Goal: Contribute content

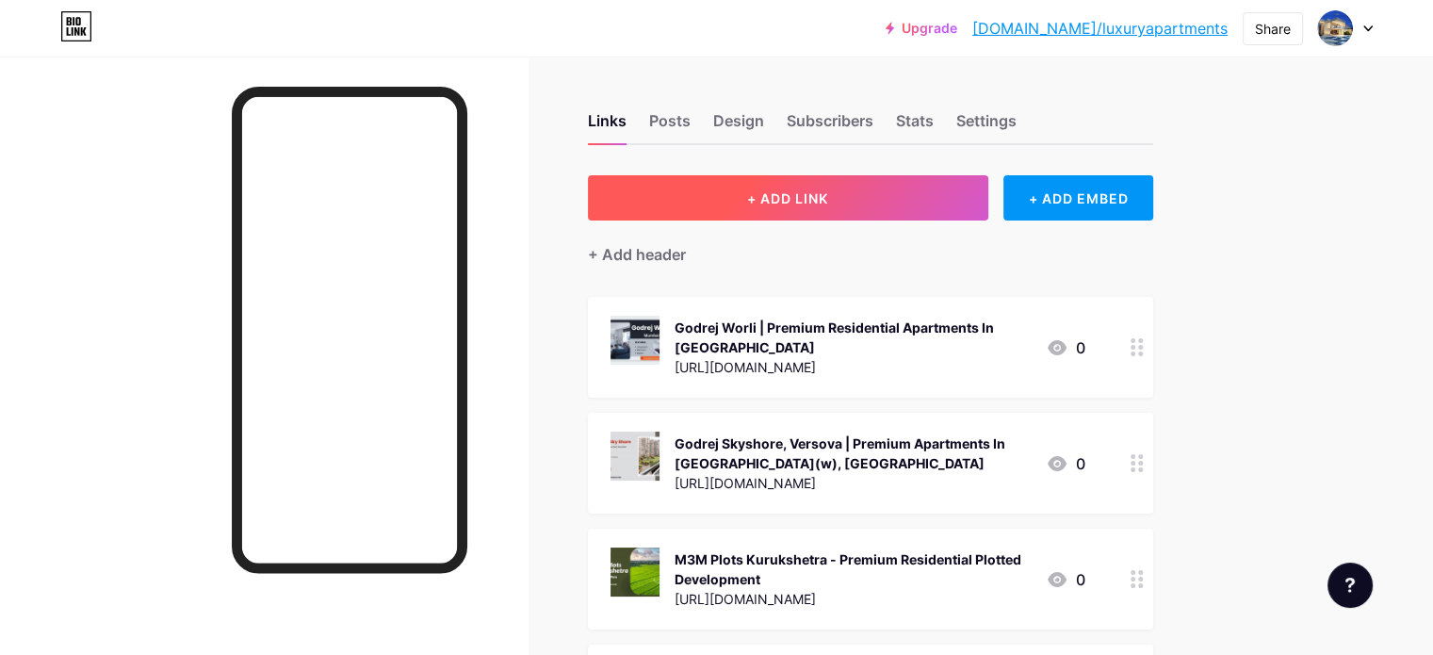
click at [872, 184] on button "+ ADD LINK" at bounding box center [788, 197] width 400 height 45
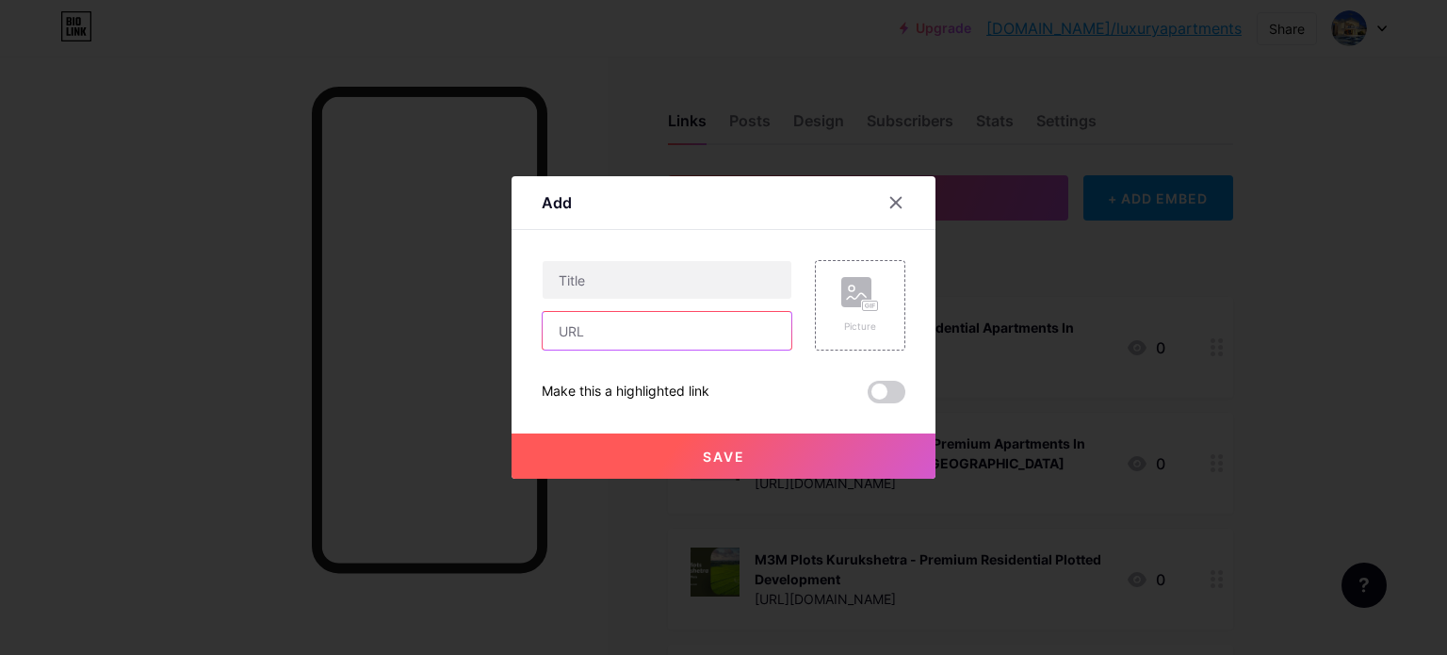
click at [650, 335] on input "text" at bounding box center [667, 331] width 249 height 38
paste input "[URL][DOMAIN_NAME]"
type input "[URL][DOMAIN_NAME]"
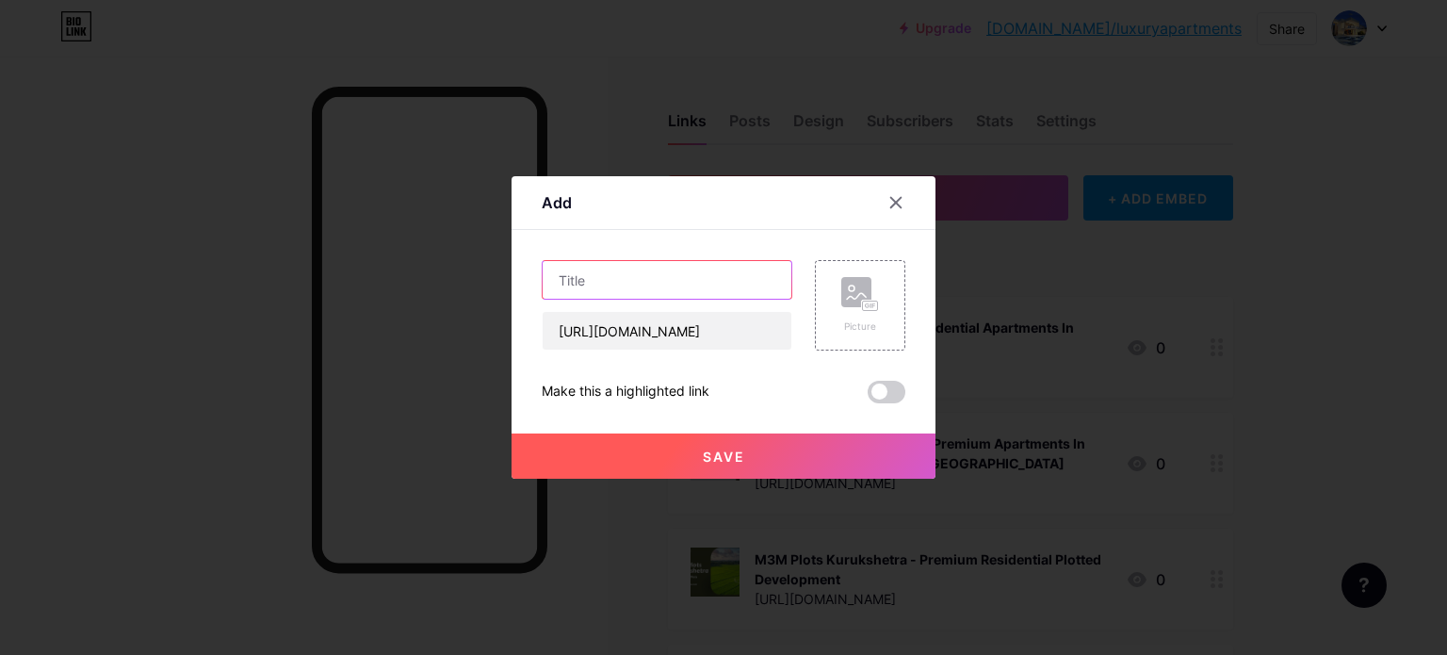
click at [675, 283] on input "text" at bounding box center [667, 280] width 249 height 38
paste input "Hiranandani Bandra West | Upcoming Projects In [GEOGRAPHIC_DATA]"
type input "Hiranandani Bandra West | Upcoming Projects In [GEOGRAPHIC_DATA]"
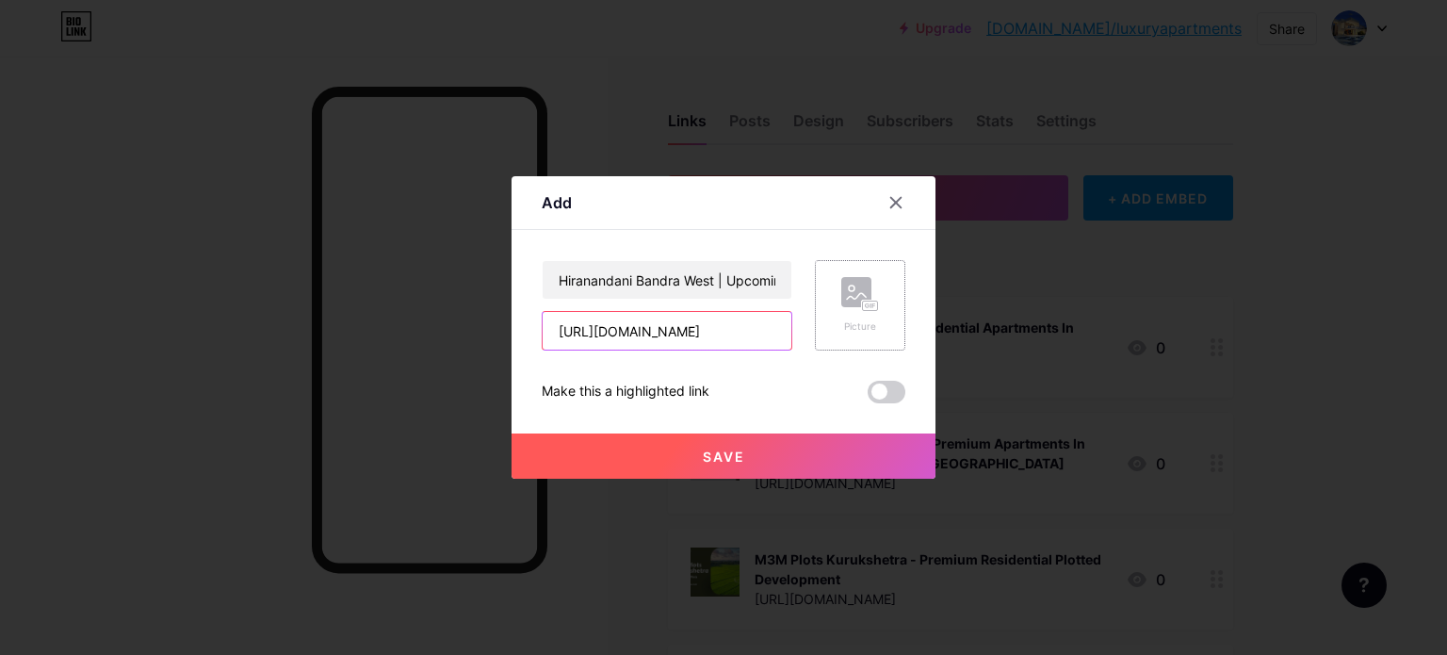
scroll to position [0, 316]
drag, startPoint x: 692, startPoint y: 331, endPoint x: 815, endPoint y: 338, distance: 123.7
click at [815, 338] on div "Hiranandani Bandra West | Upcoming Projects In [GEOGRAPHIC_DATA] [URL][DOMAIN_N…" at bounding box center [724, 305] width 364 height 90
drag, startPoint x: 907, startPoint y: 309, endPoint x: 882, endPoint y: 315, distance: 26.1
click at [904, 309] on div "Add Content YouTube Play YouTube video without leaving your page. ADD Vimeo Pla…" at bounding box center [724, 327] width 424 height 302
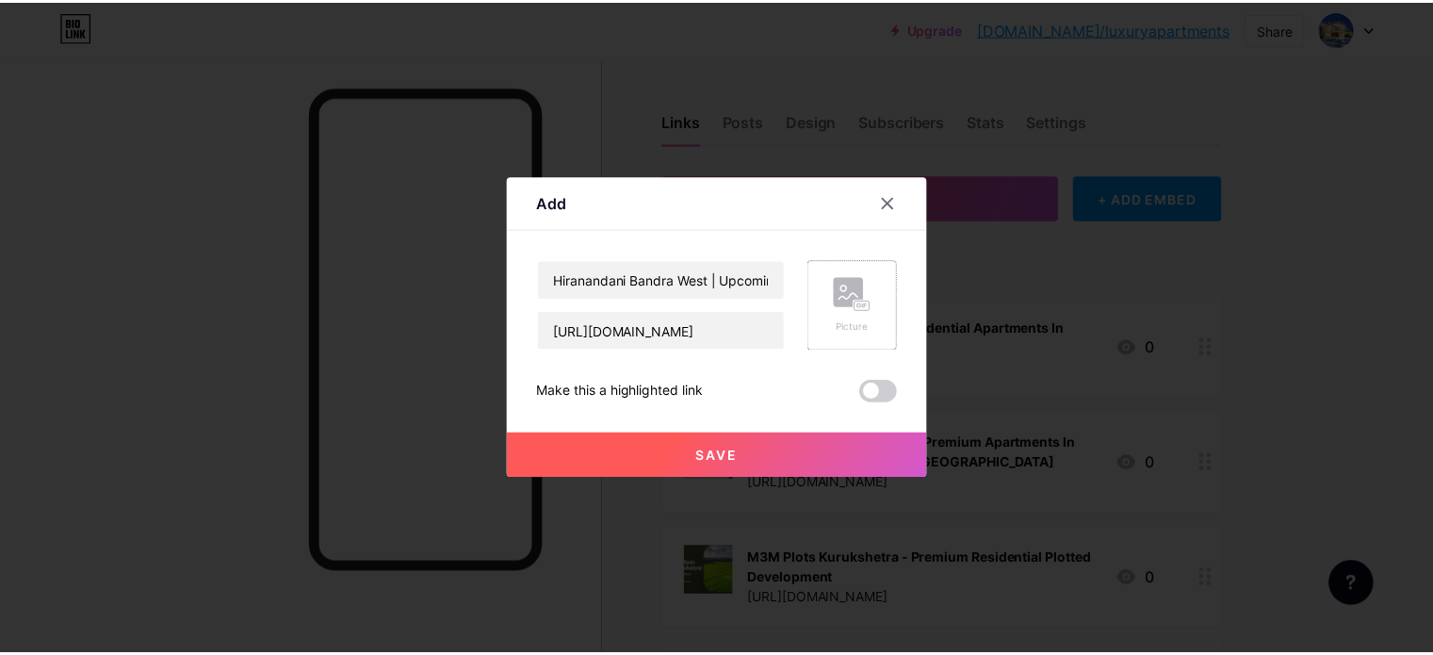
scroll to position [0, 0]
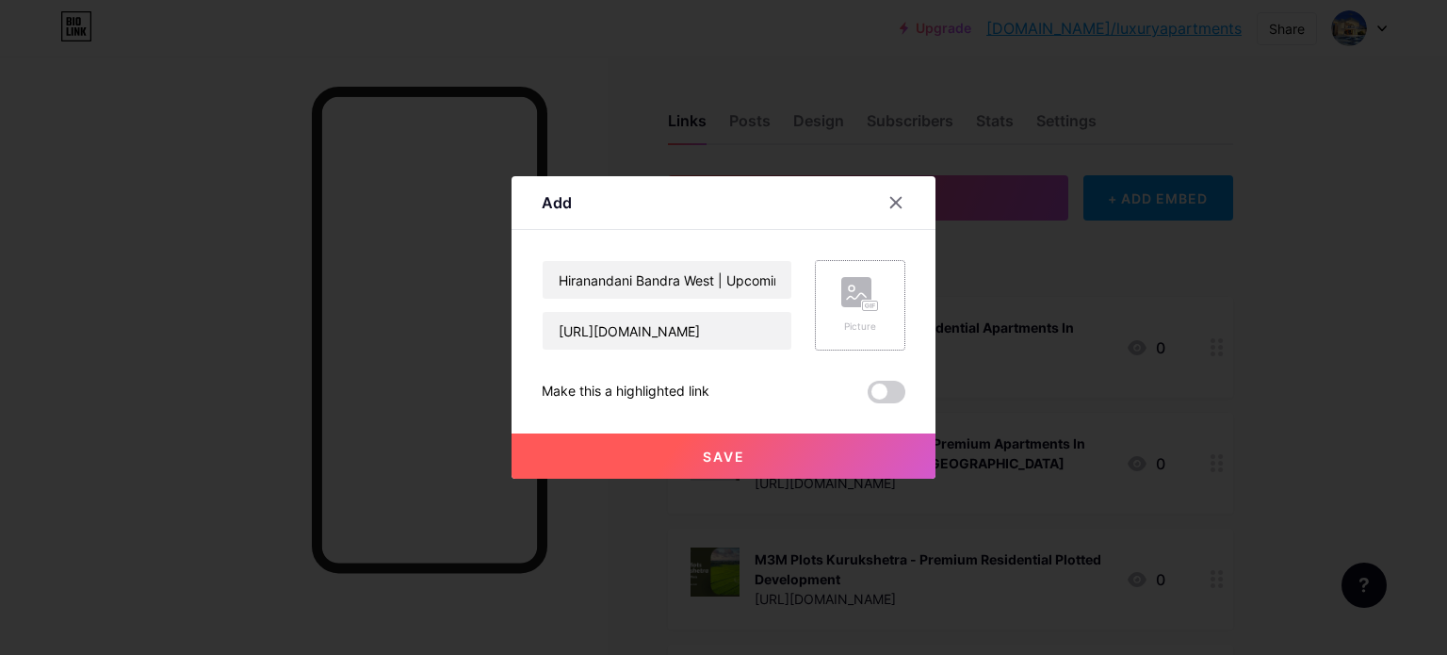
click at [874, 315] on div "Picture" at bounding box center [860, 305] width 38 height 57
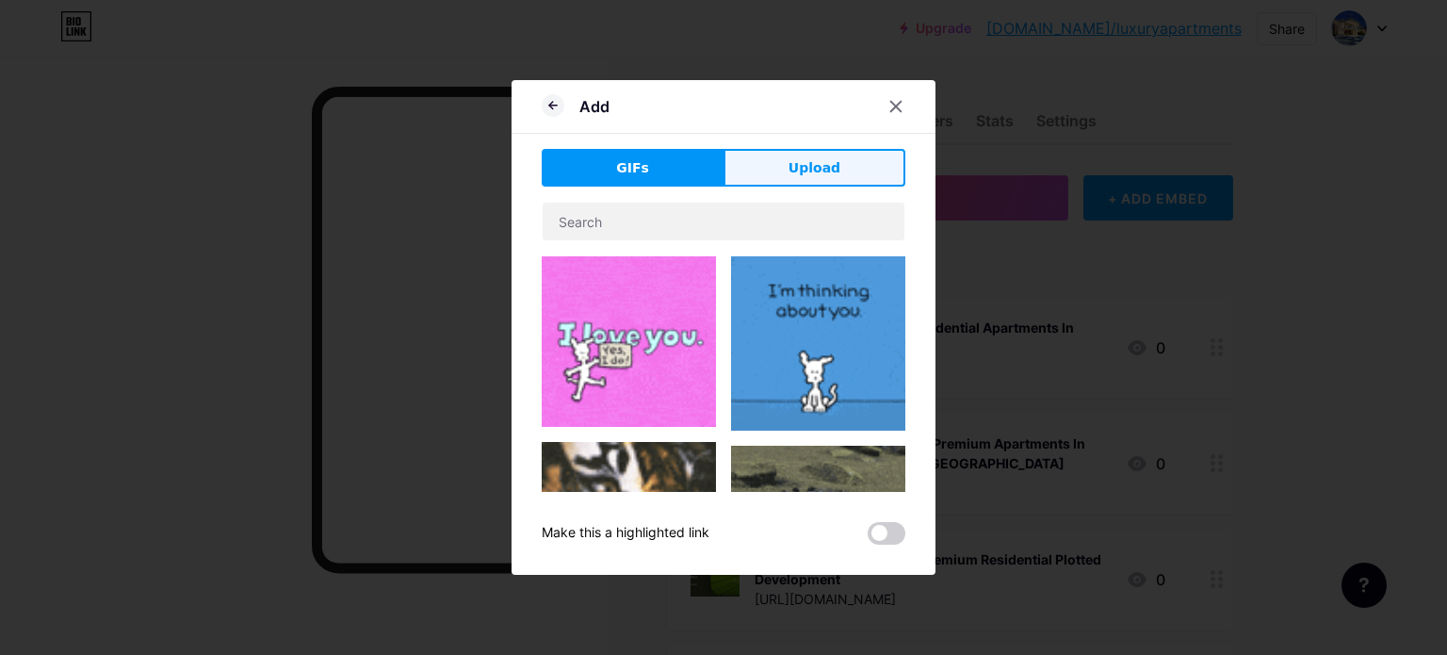
click at [824, 171] on span "Upload" at bounding box center [815, 168] width 52 height 20
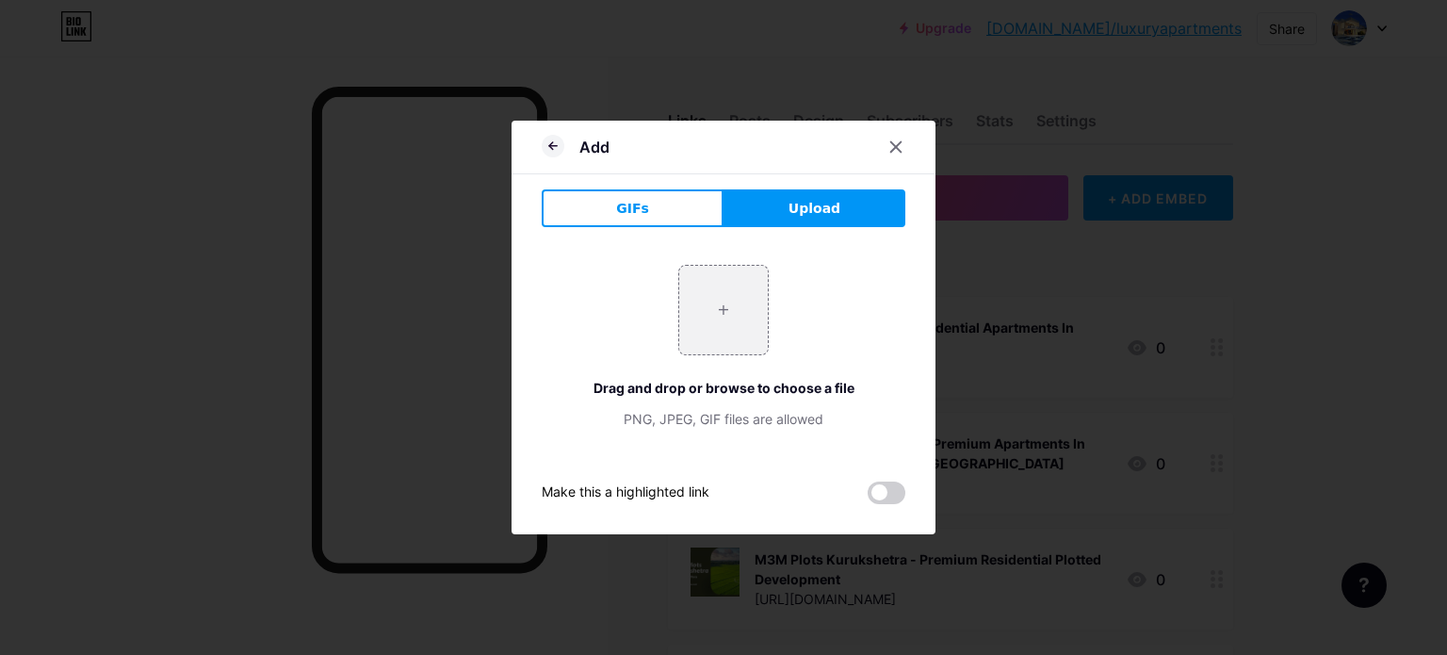
click at [803, 211] on span "Upload" at bounding box center [815, 209] width 52 height 20
click at [733, 308] on input "file" at bounding box center [723, 310] width 89 height 89
type input "C:\fakepath\1.jpg"
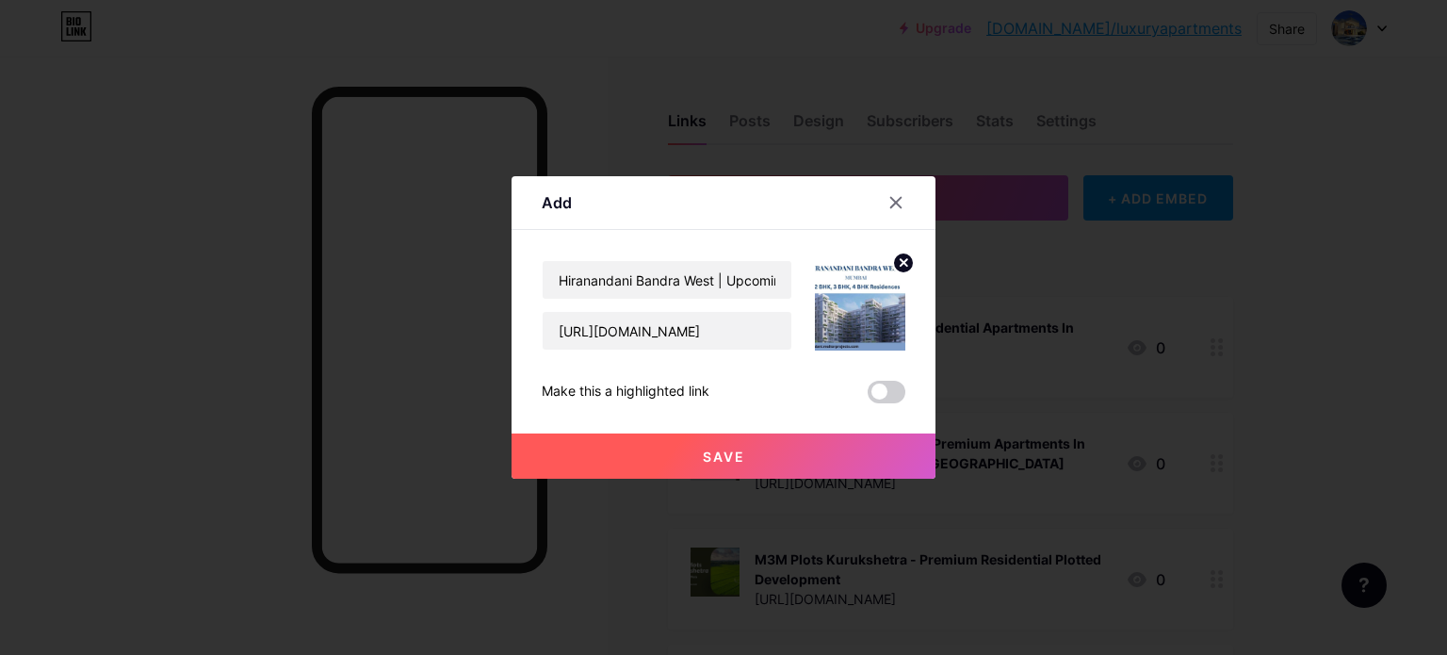
click at [775, 450] on button "Save" at bounding box center [724, 455] width 424 height 45
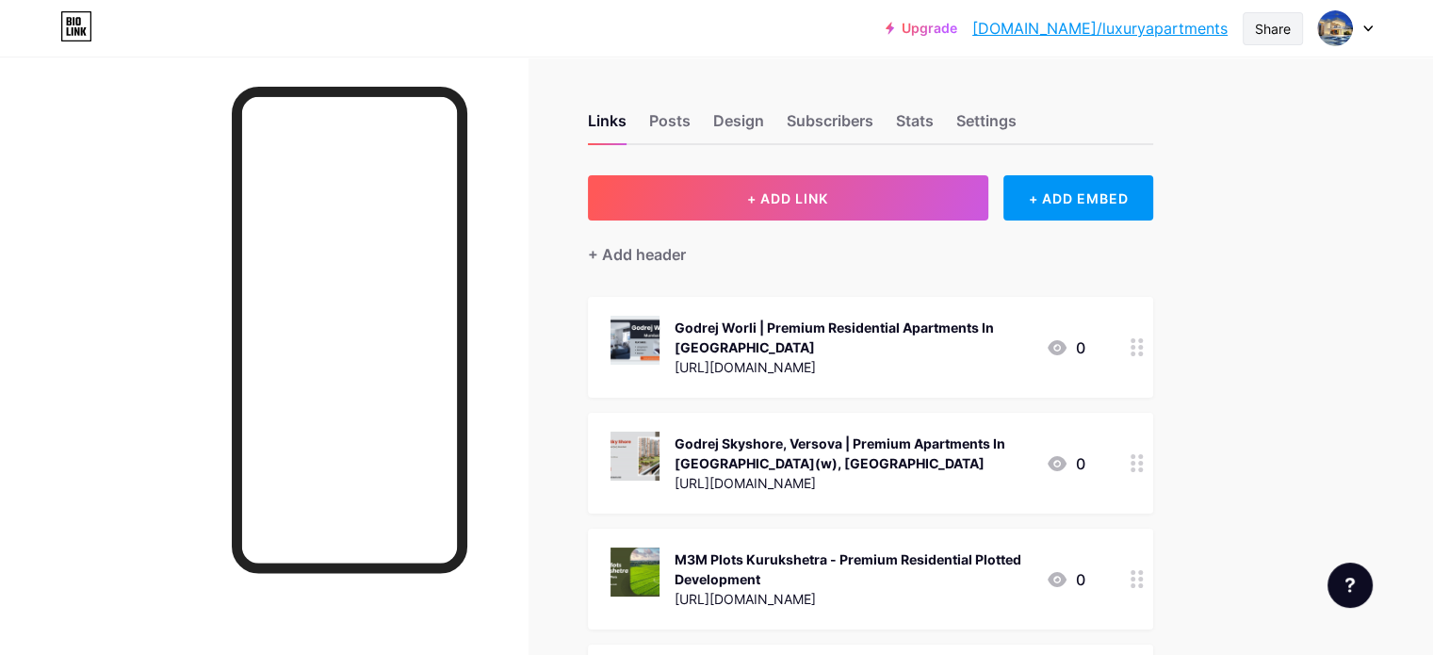
click at [1270, 29] on div "Share" at bounding box center [1273, 29] width 36 height 20
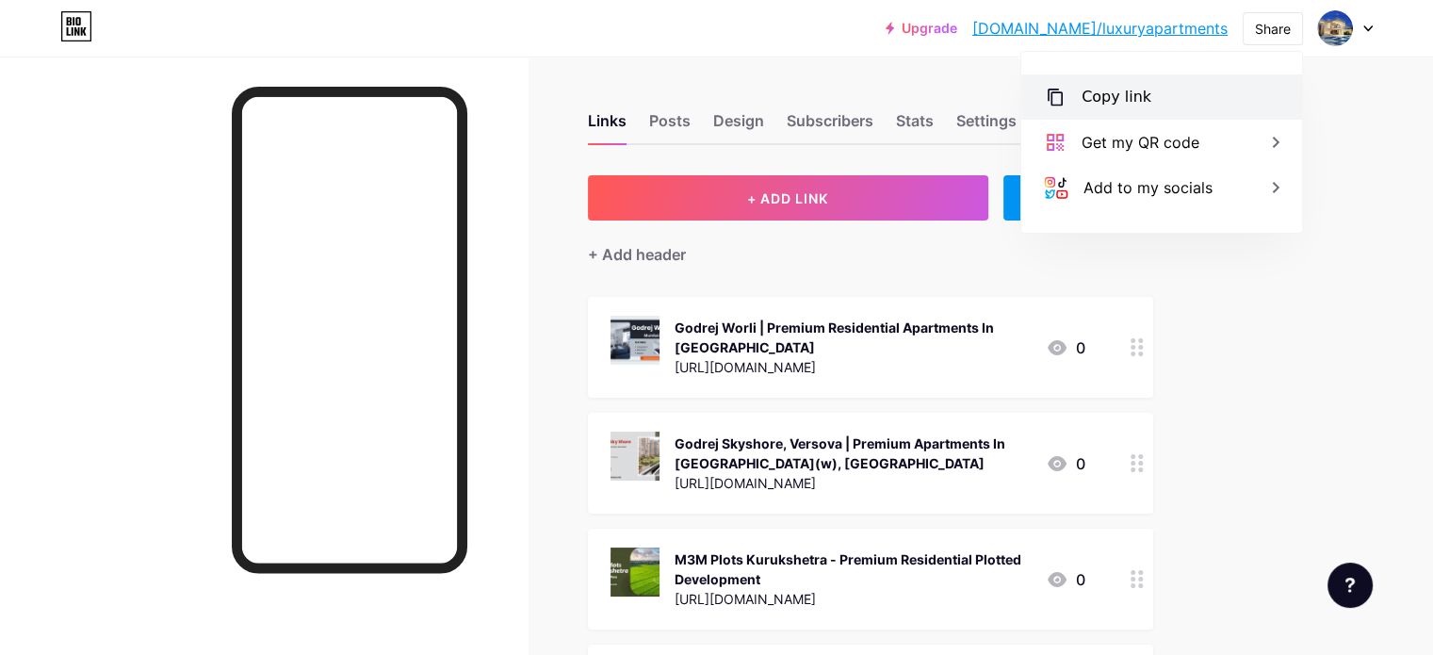
click at [1105, 92] on div "Copy link" at bounding box center [1117, 97] width 70 height 23
